Goal: Find specific page/section: Locate a particular part of the current website

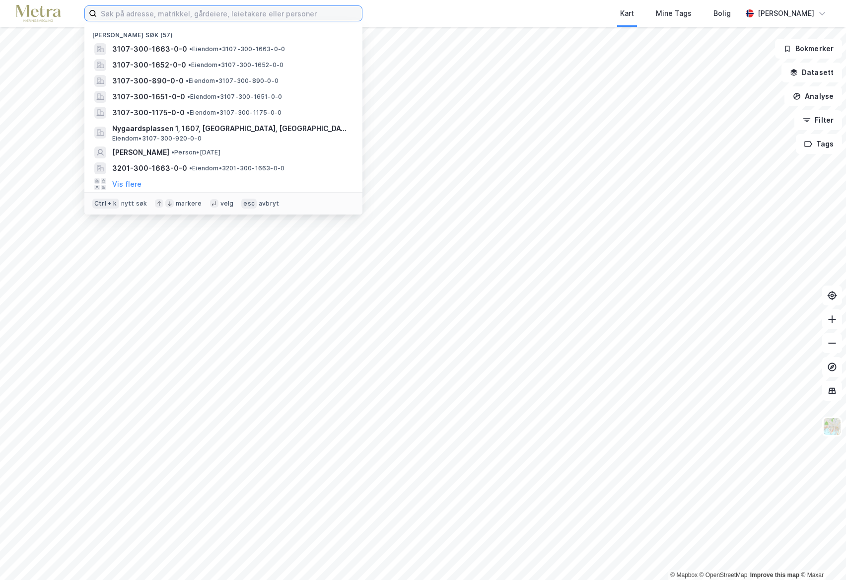
click at [117, 13] on input at bounding box center [229, 13] width 265 height 15
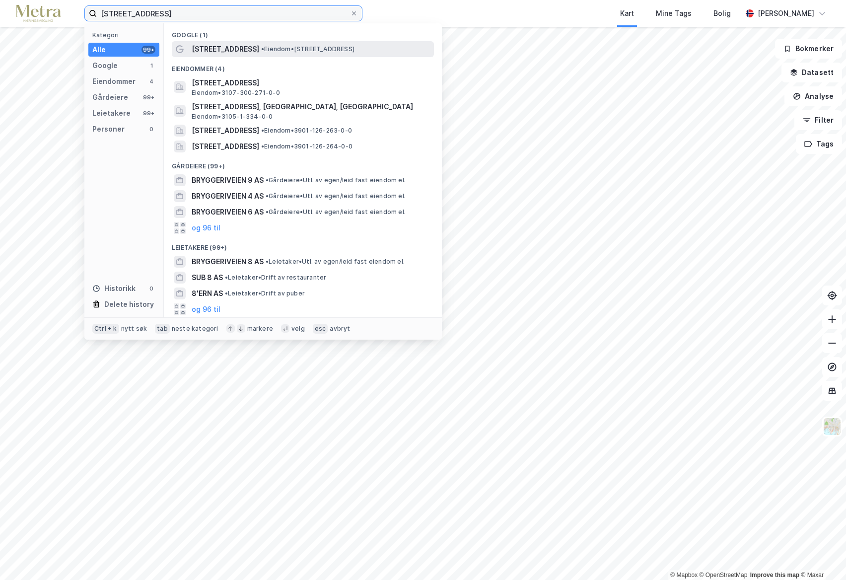
type input "[STREET_ADDRESS]"
click at [221, 47] on span "[STREET_ADDRESS]" at bounding box center [225, 49] width 67 height 12
